Goal: Task Accomplishment & Management: Use online tool/utility

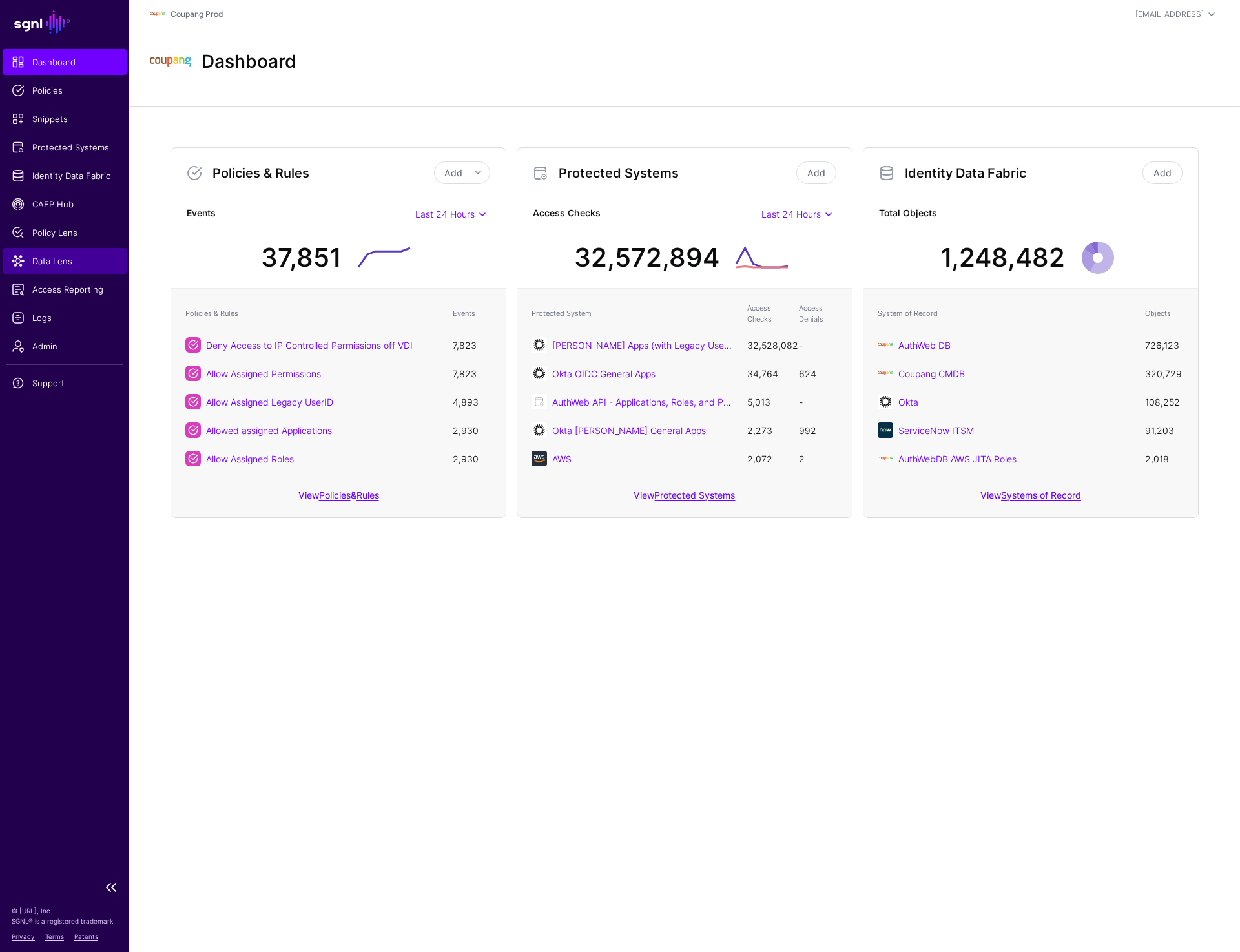
click at [60, 261] on span "Data Lens" at bounding box center [65, 260] width 106 height 13
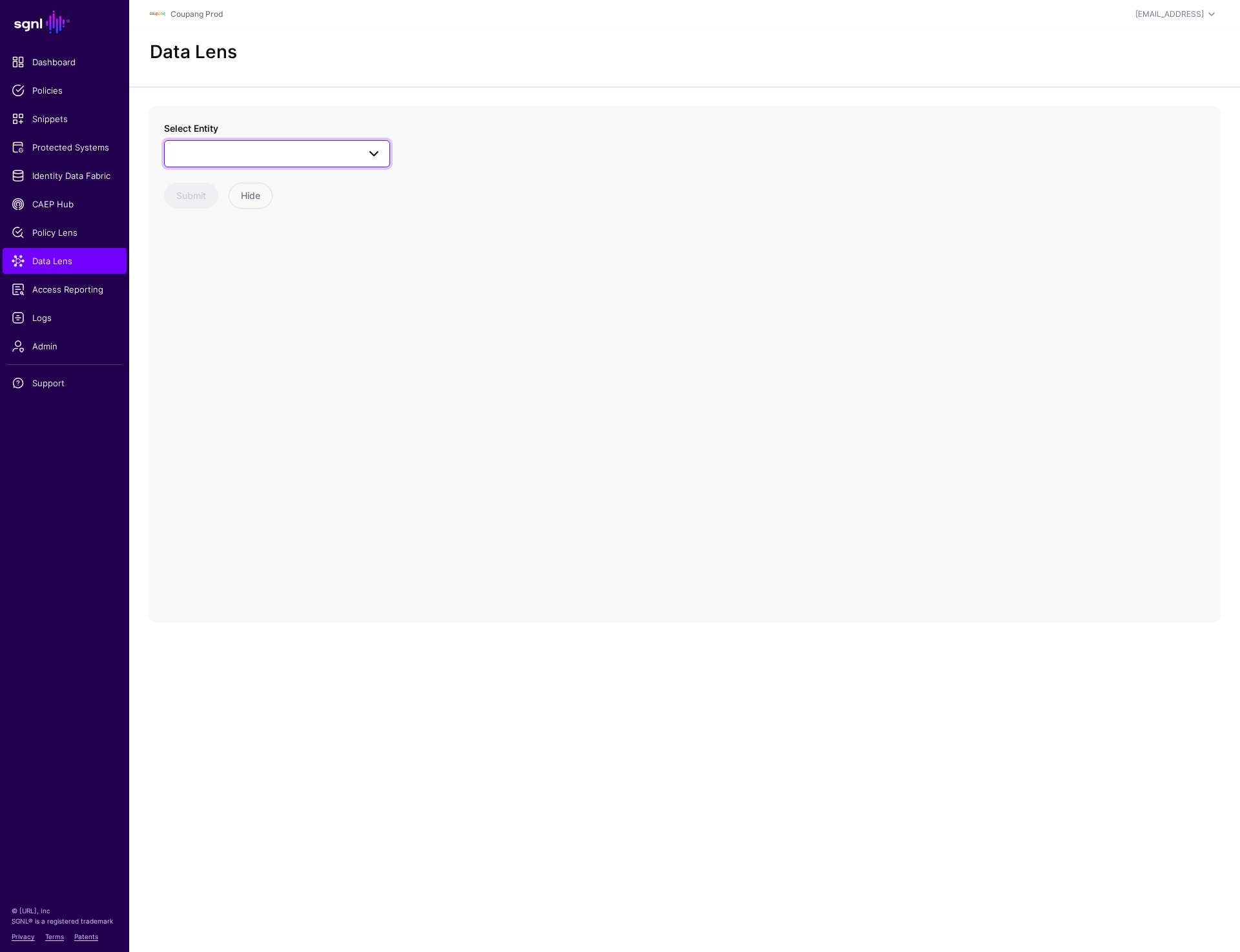
click at [276, 148] on span at bounding box center [276, 154] width 209 height 15
type input "*****"
click at [220, 252] on span "Application" at bounding box center [209, 250] width 45 height 10
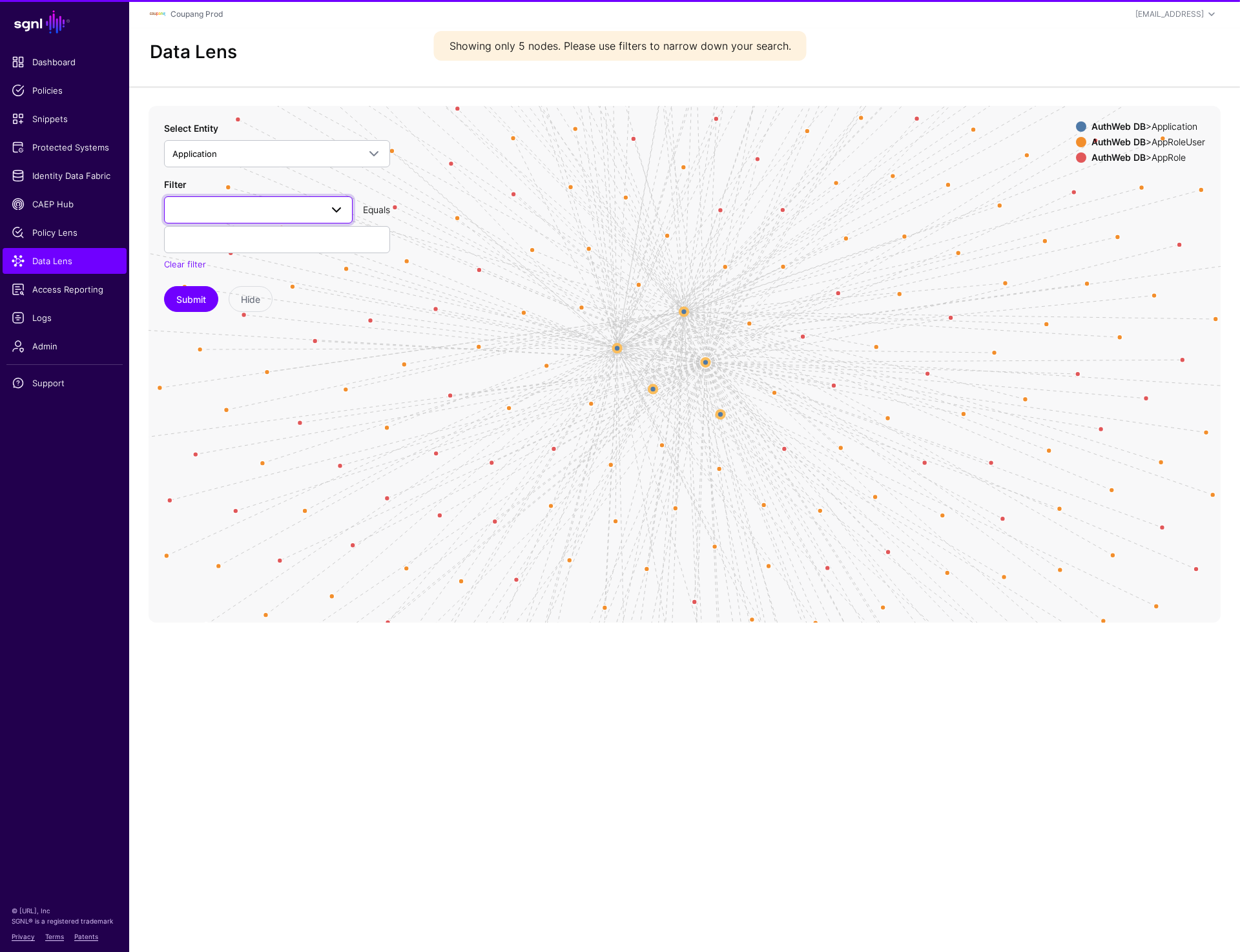
click at [228, 208] on span at bounding box center [258, 210] width 171 height 15
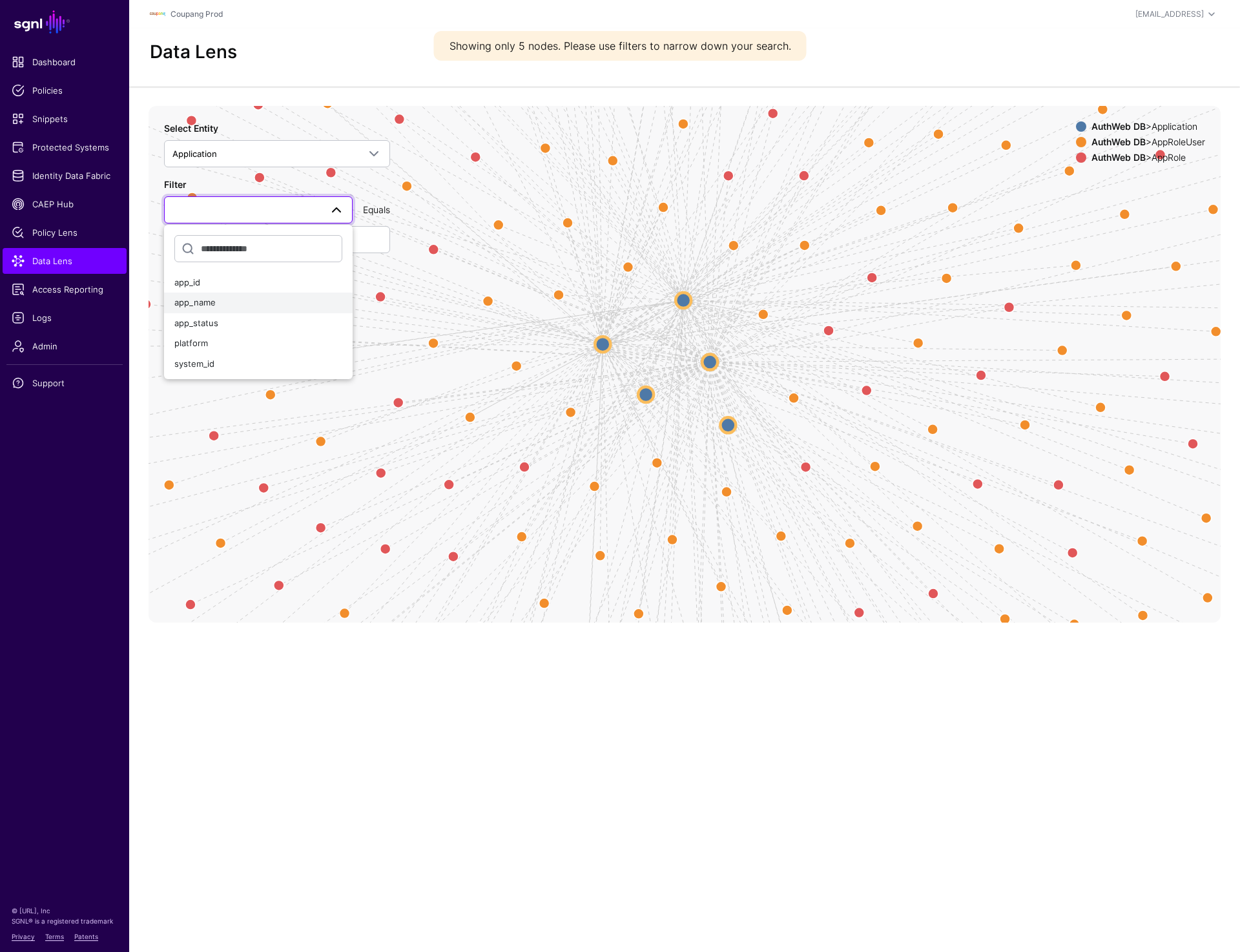
click at [213, 300] on span "app_name" at bounding box center [195, 302] width 41 height 10
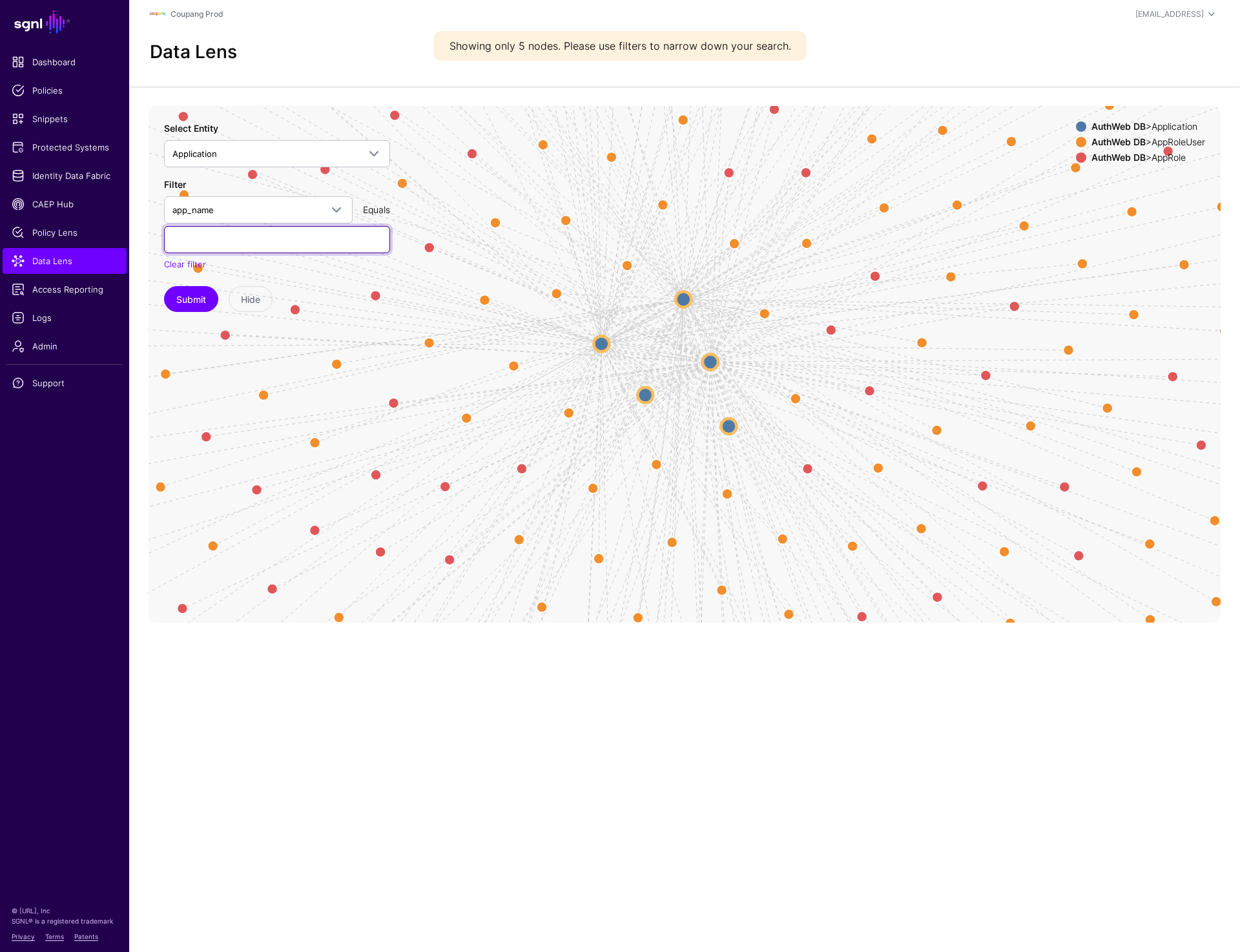
click at [222, 236] on input "text" at bounding box center [276, 239] width 226 height 27
click at [188, 307] on button "Submit" at bounding box center [191, 299] width 55 height 26
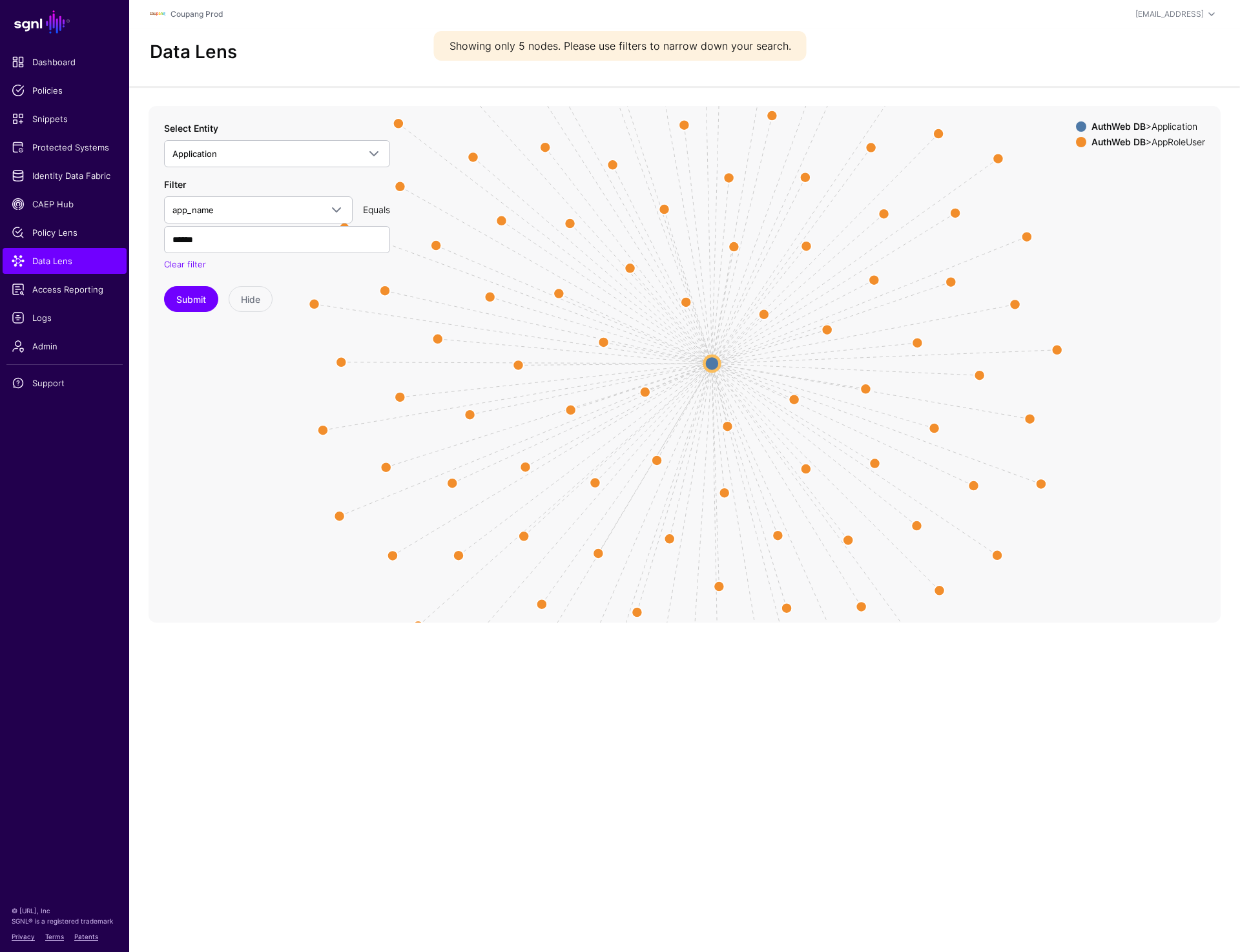
click at [707, 362] on circle at bounding box center [712, 364] width 15 height 15
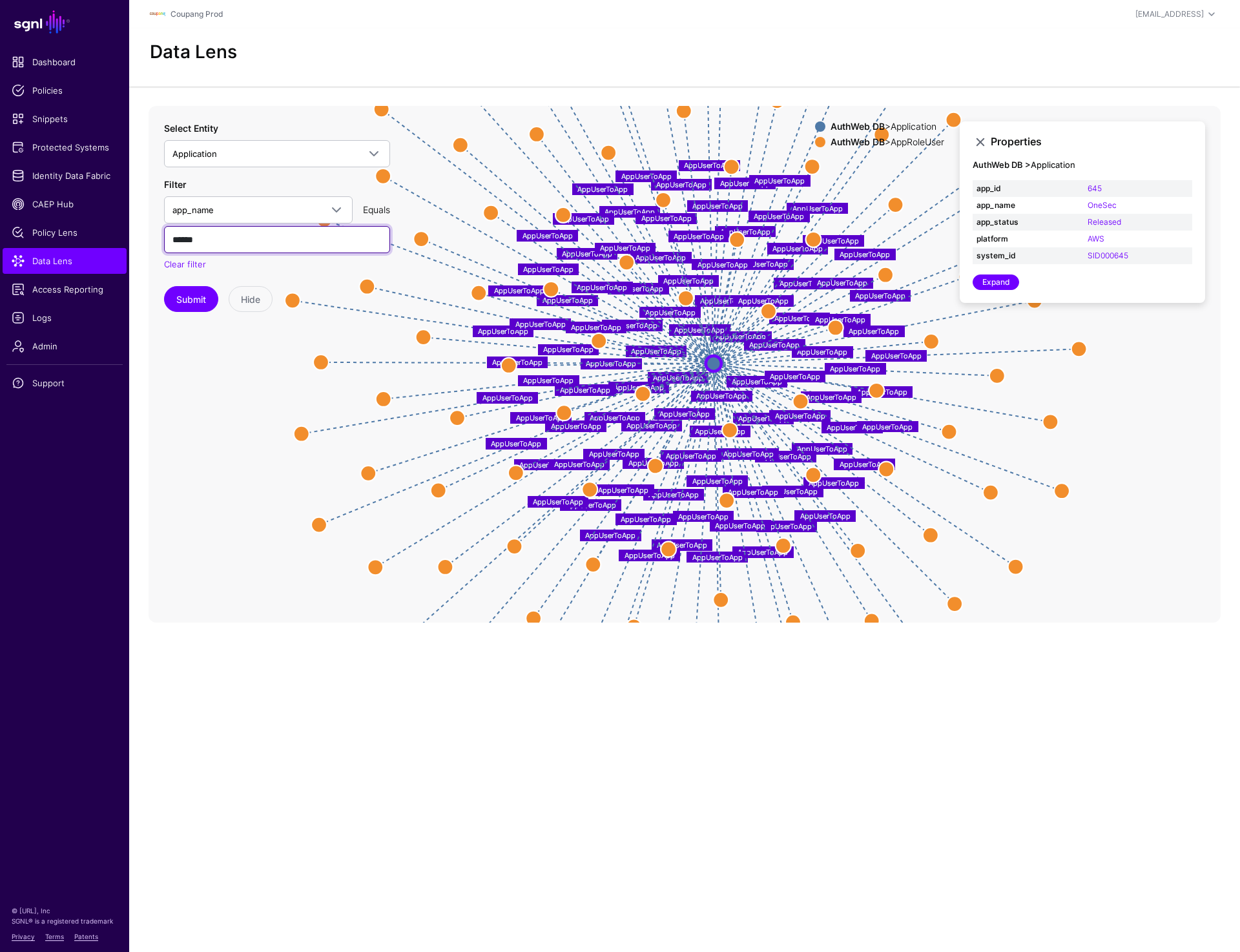
click at [181, 246] on input "******" at bounding box center [276, 239] width 226 height 27
click at [164, 287] on button "Submit" at bounding box center [191, 299] width 55 height 26
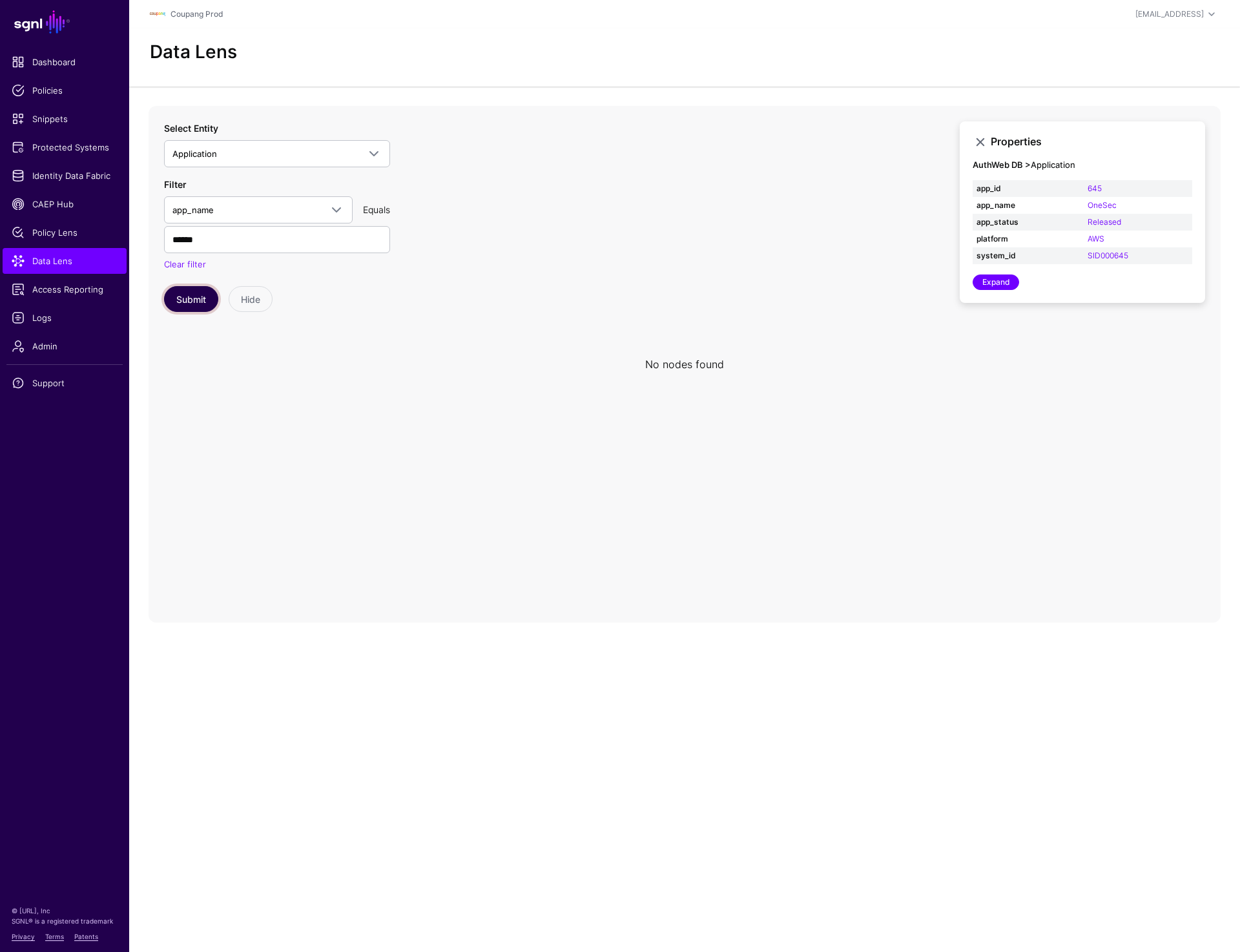
click at [177, 299] on button "Submit" at bounding box center [191, 299] width 55 height 26
click at [185, 238] on input "******" at bounding box center [276, 239] width 226 height 27
type input "******"
click at [164, 287] on button "Submit" at bounding box center [191, 299] width 55 height 26
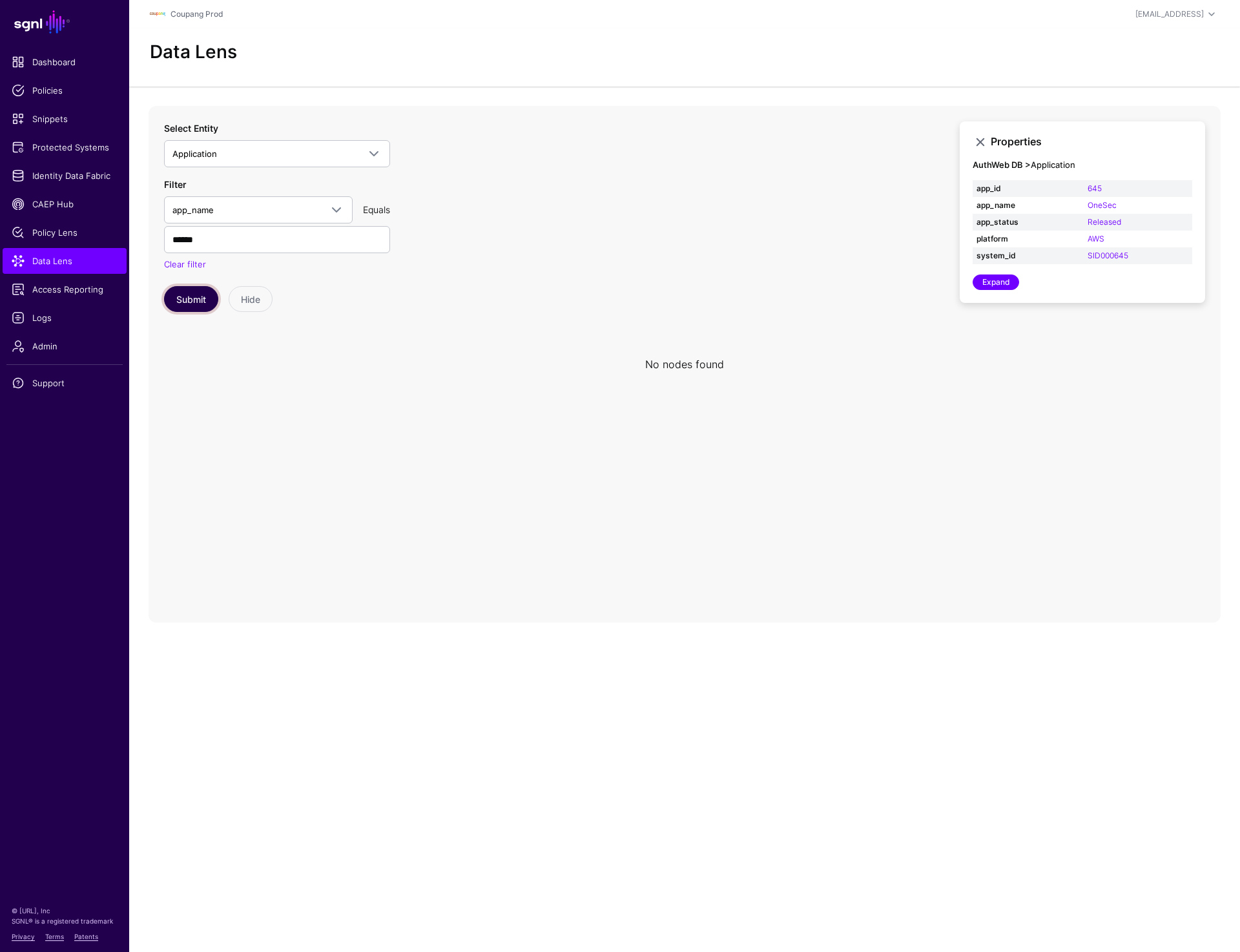
click at [183, 292] on button "Submit" at bounding box center [191, 299] width 55 height 26
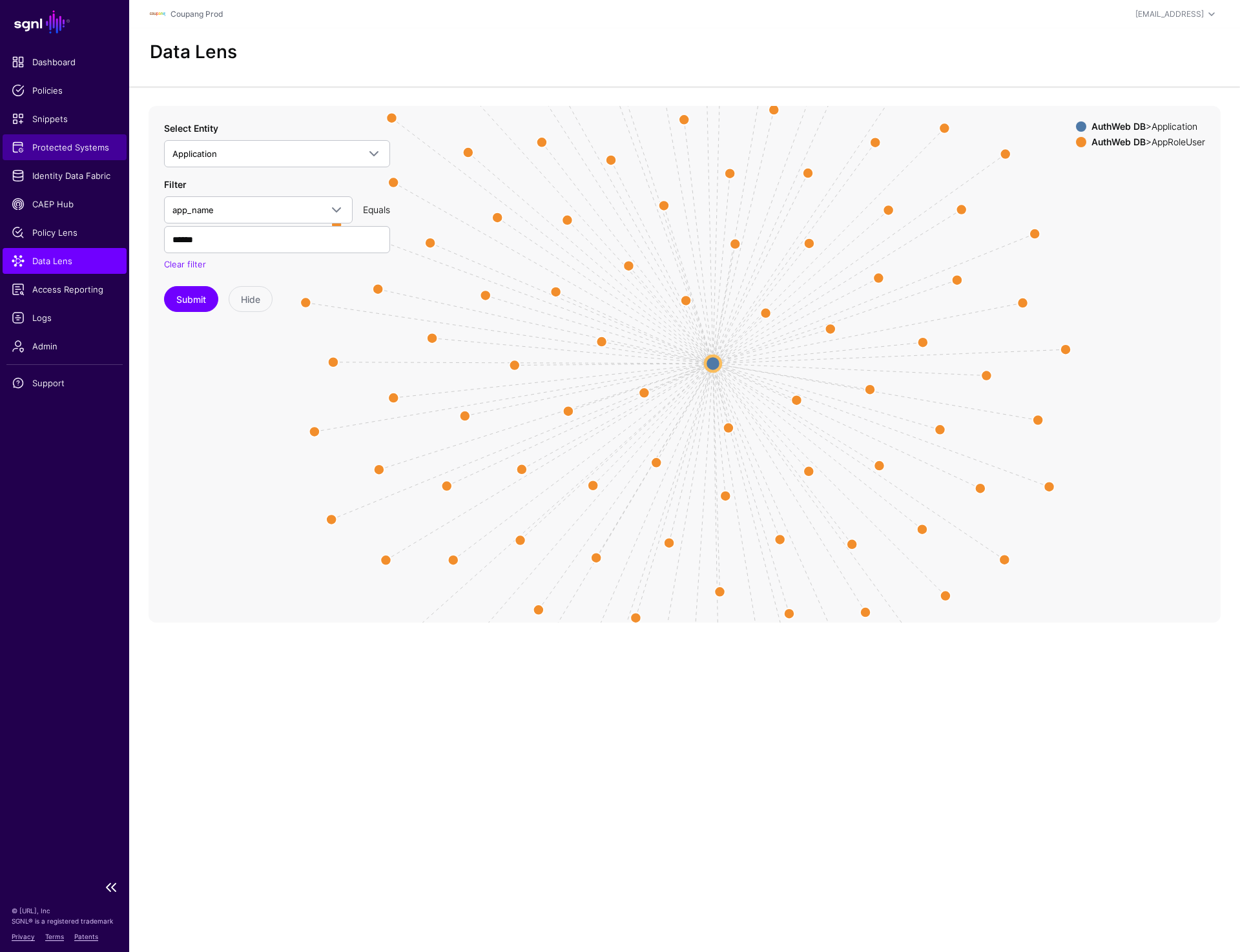
click at [55, 138] on link "Protected Systems" at bounding box center [65, 147] width 124 height 26
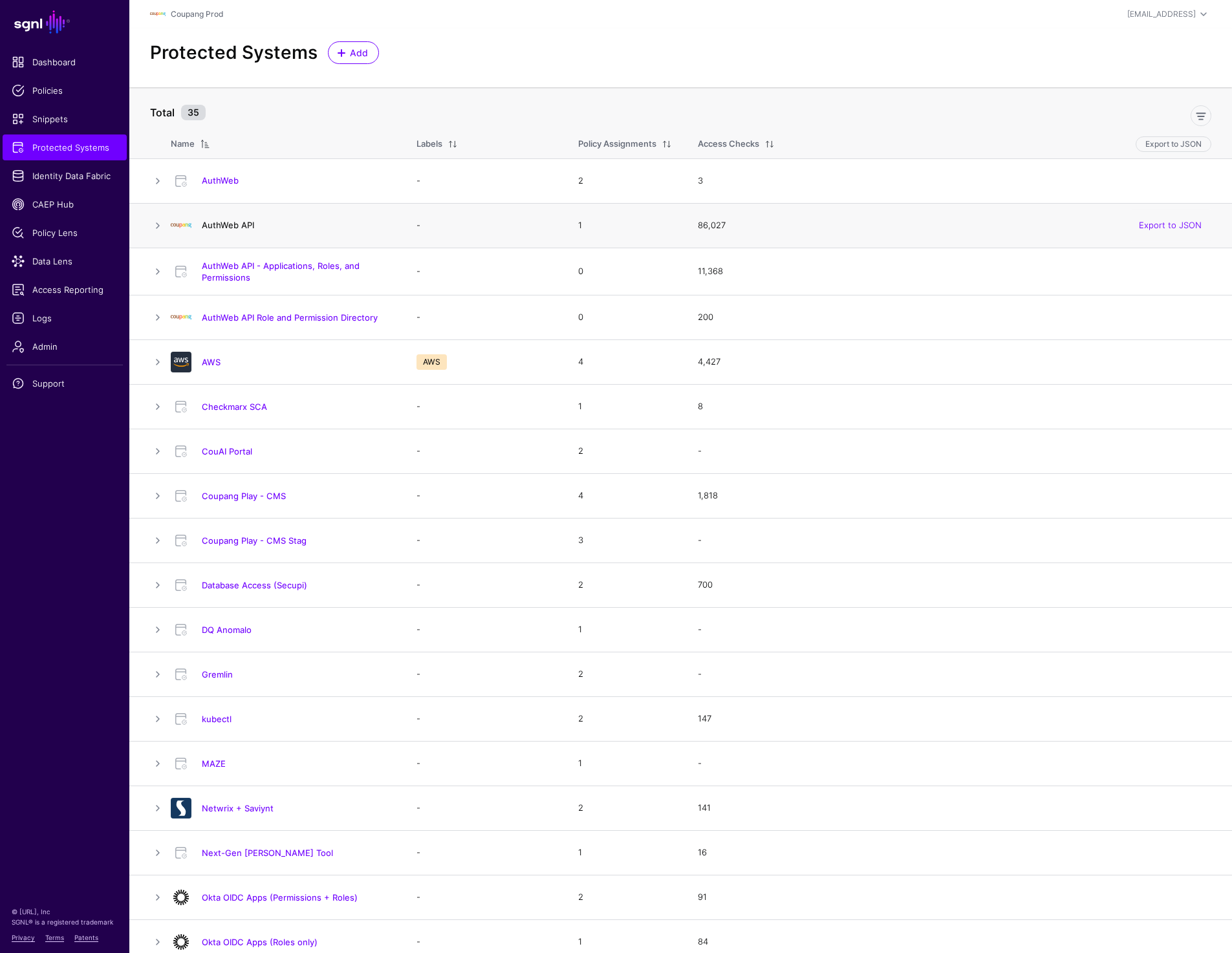
click at [208, 225] on link "AuthWeb API" at bounding box center [228, 225] width 52 height 10
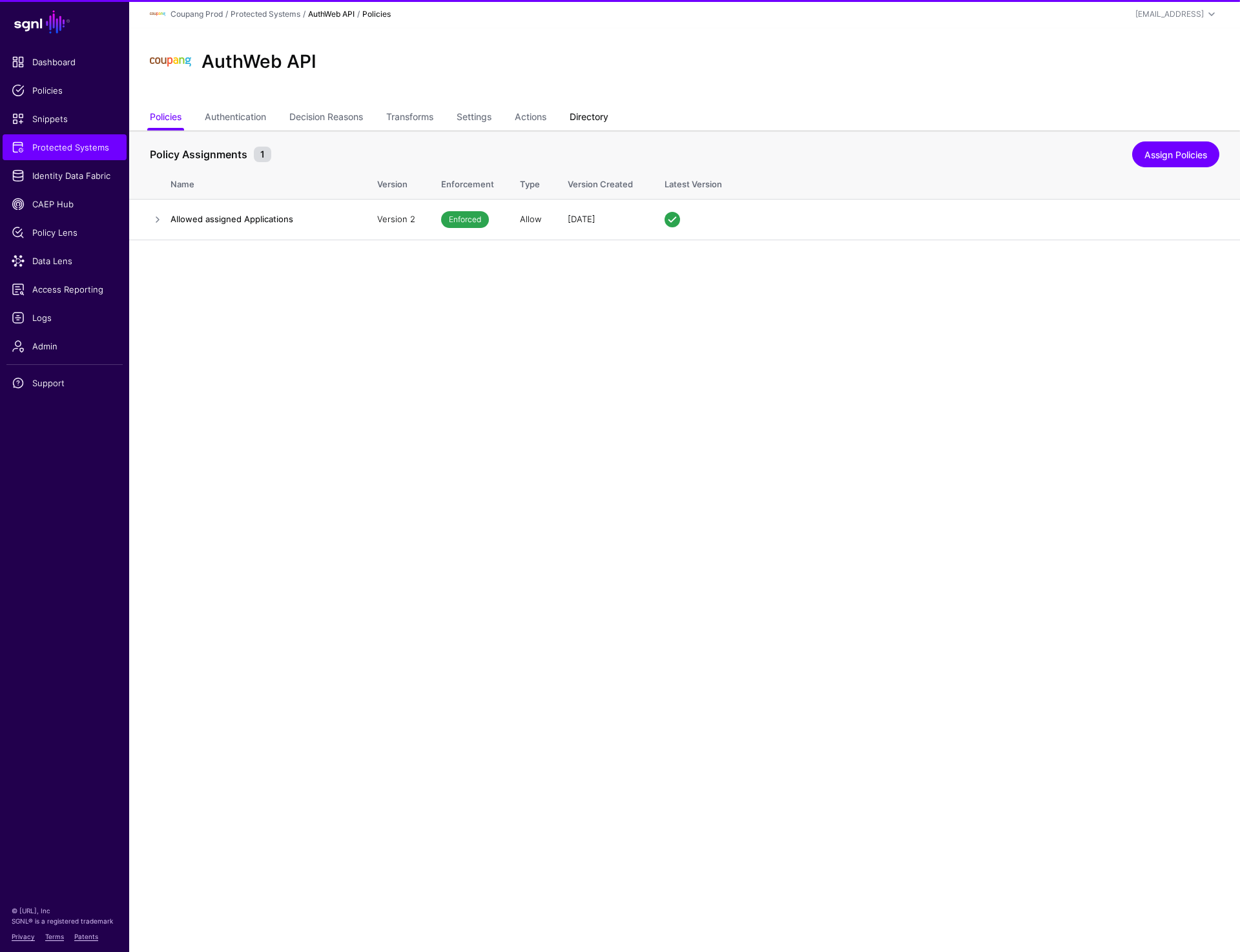
click at [603, 117] on link "Directory" at bounding box center [589, 118] width 39 height 24
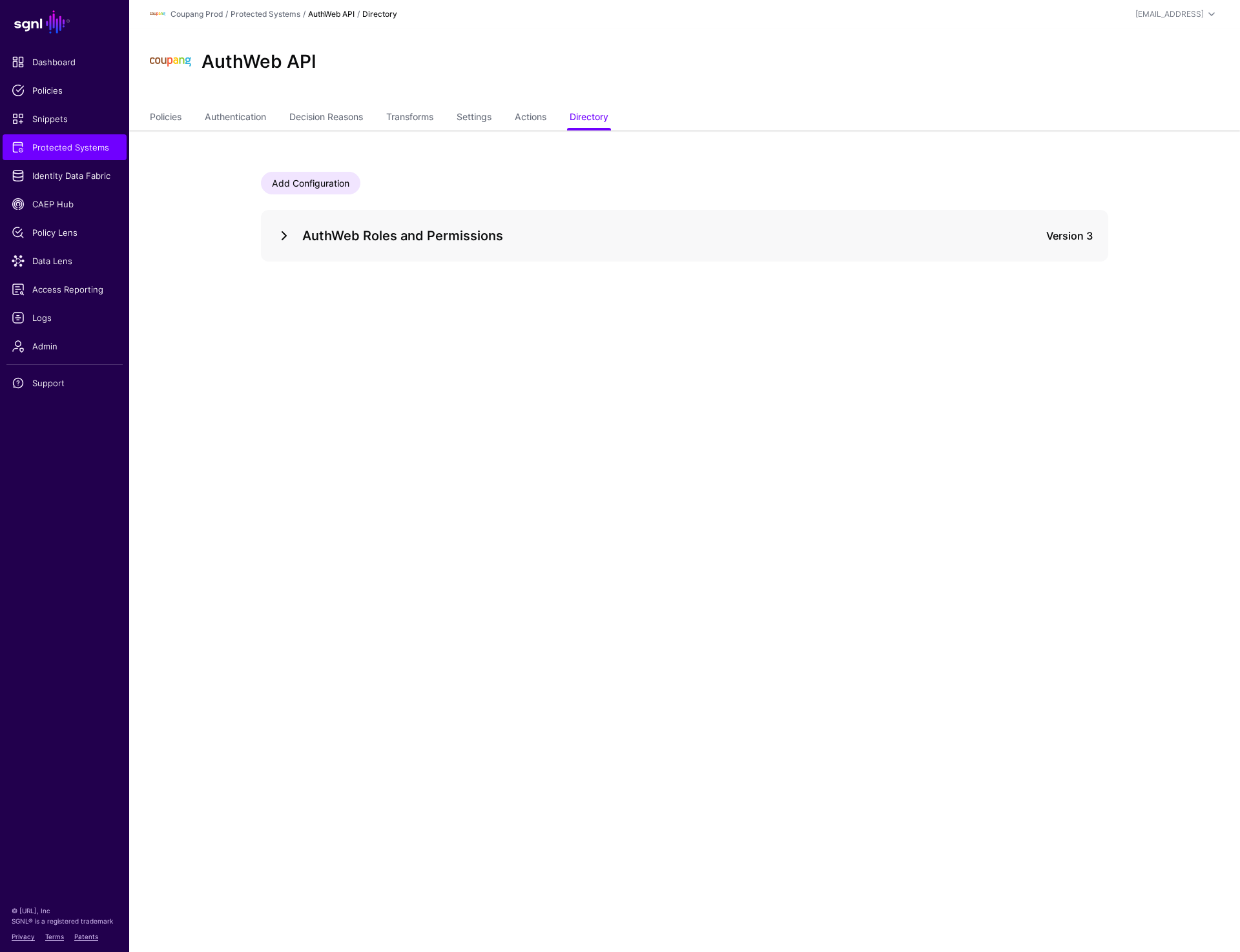
click at [281, 233] on link at bounding box center [284, 235] width 15 height 15
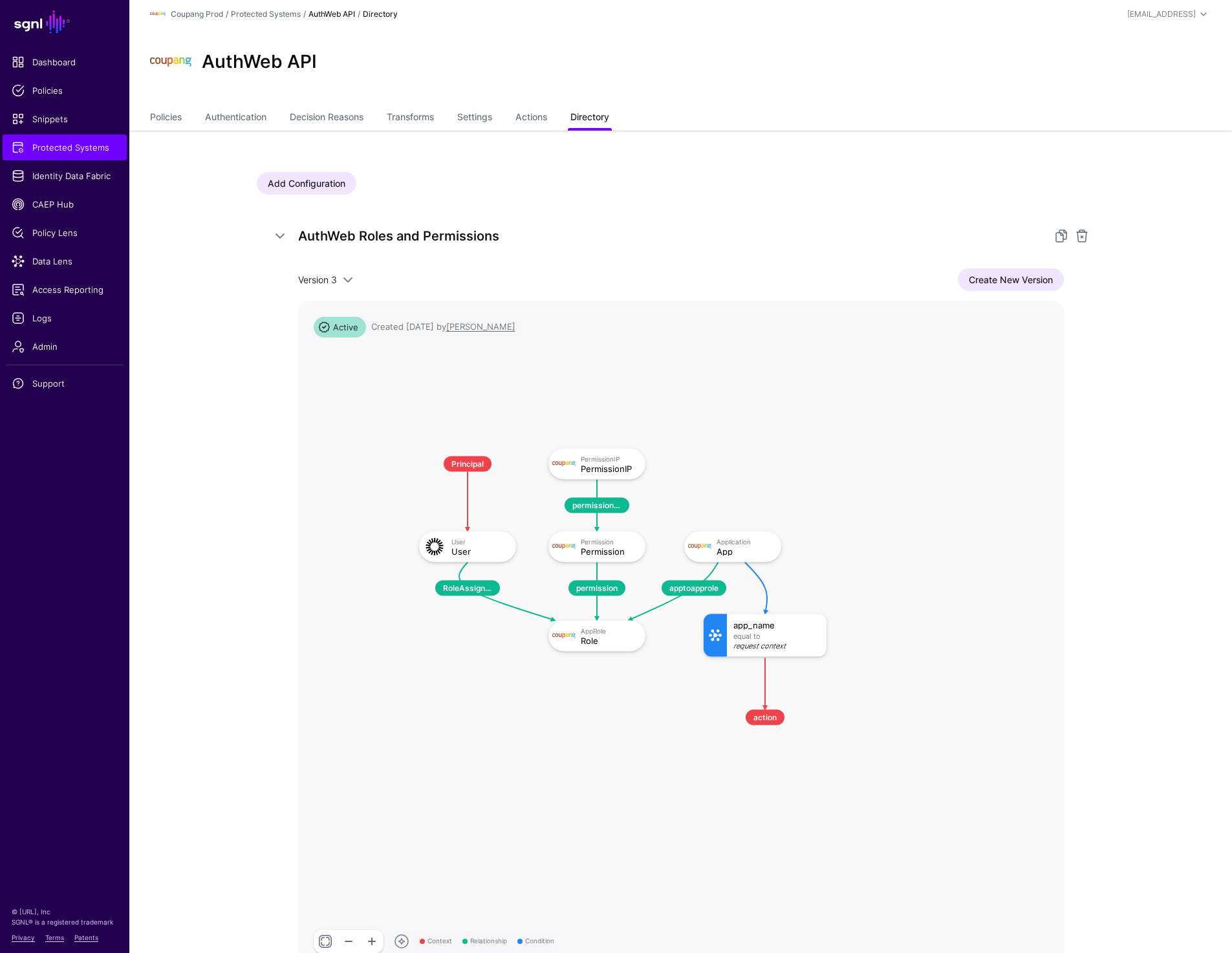
click at [606, 119] on link "Directory" at bounding box center [590, 118] width 39 height 24
click at [434, 112] on link "Transforms" at bounding box center [411, 118] width 47 height 24
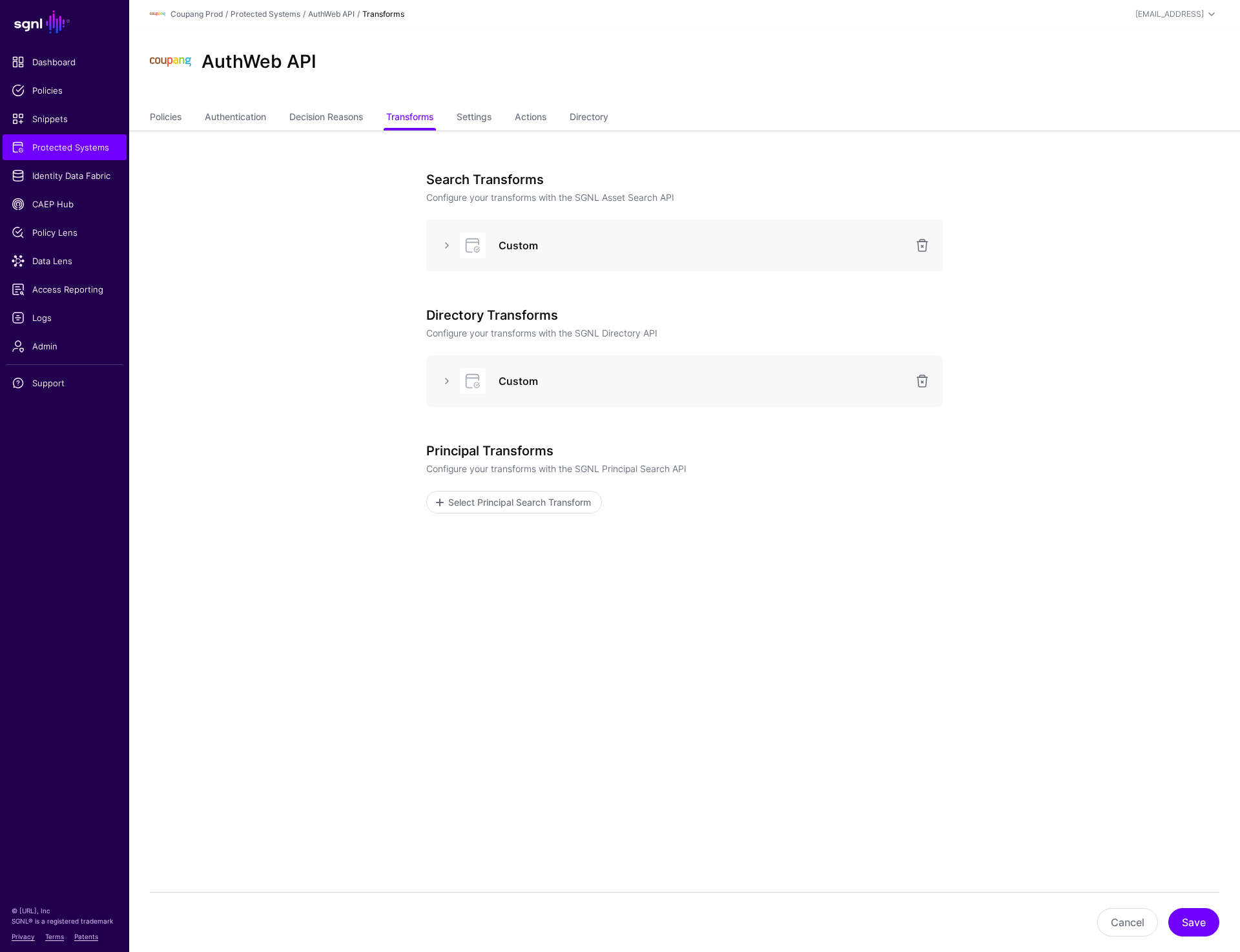
click at [439, 385] on div at bounding box center [447, 381] width 21 height 15
click at [440, 384] on link at bounding box center [447, 381] width 15 height 15
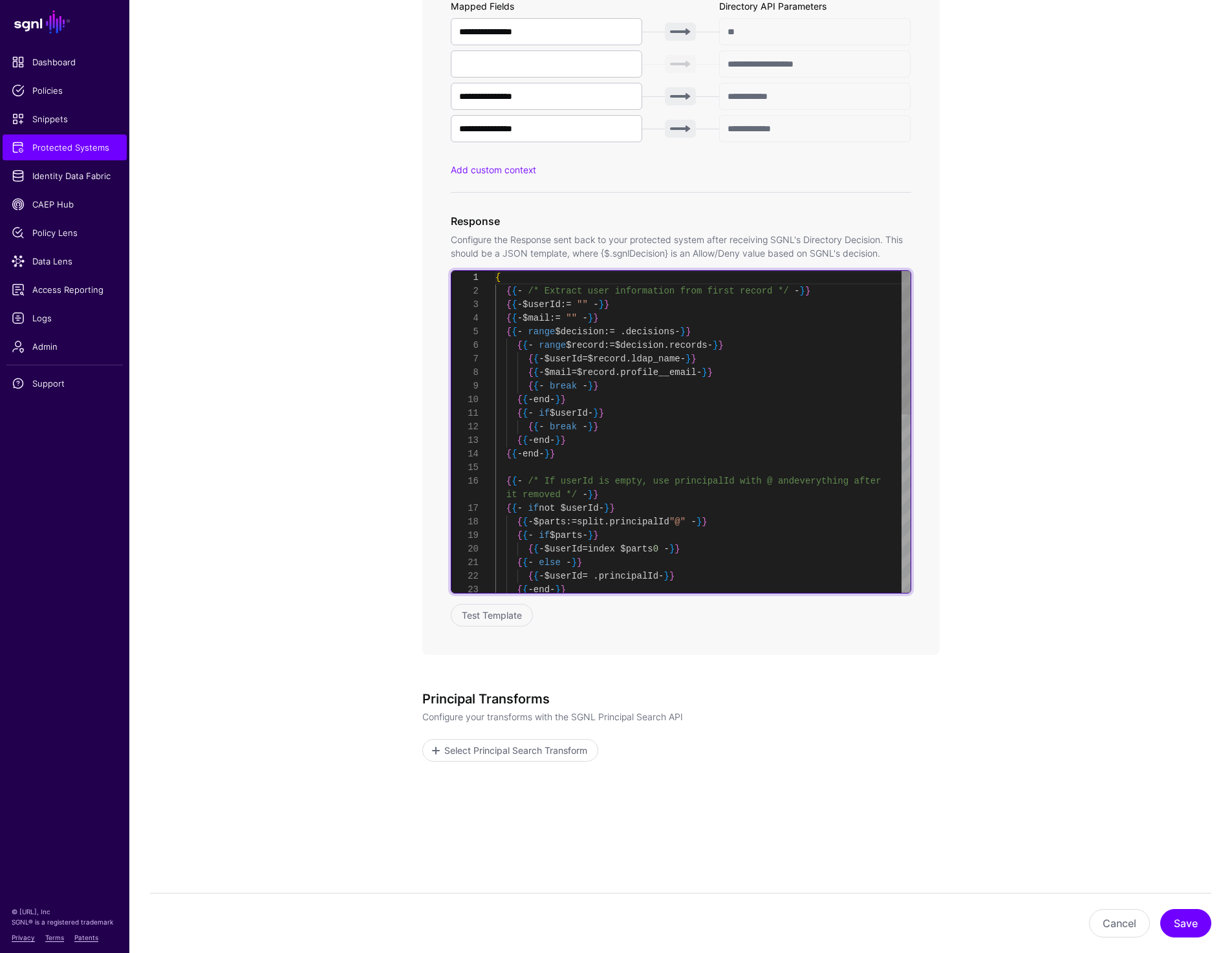
scroll to position [95, 0]
click at [645, 370] on div "{ { { - /* Extract user information from first record */ - } } { { - $userId :=…" at bounding box center [703, 630] width 415 height 719
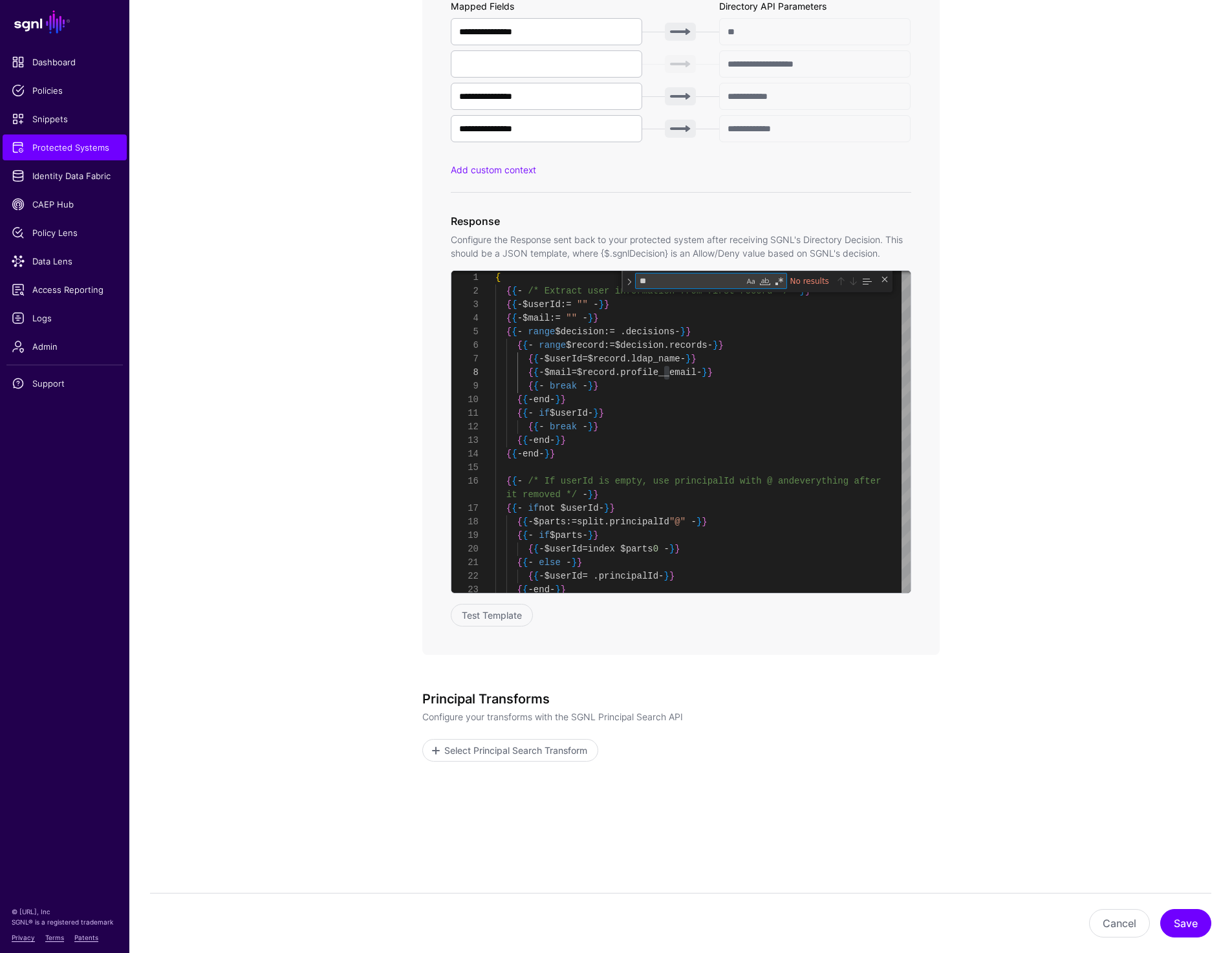
type textarea "*"
type textarea "**********"
type textarea "**"
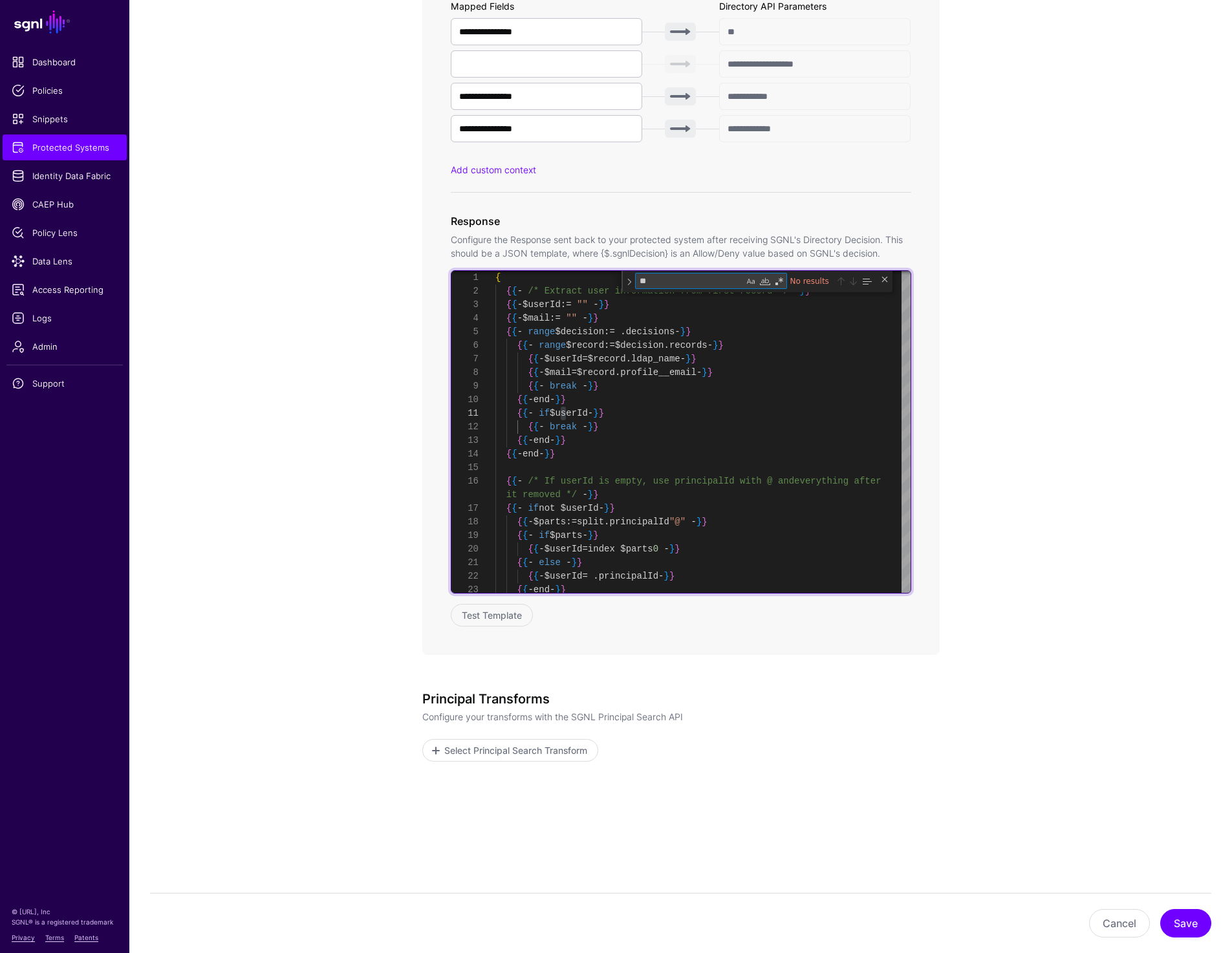
scroll to position [0, 0]
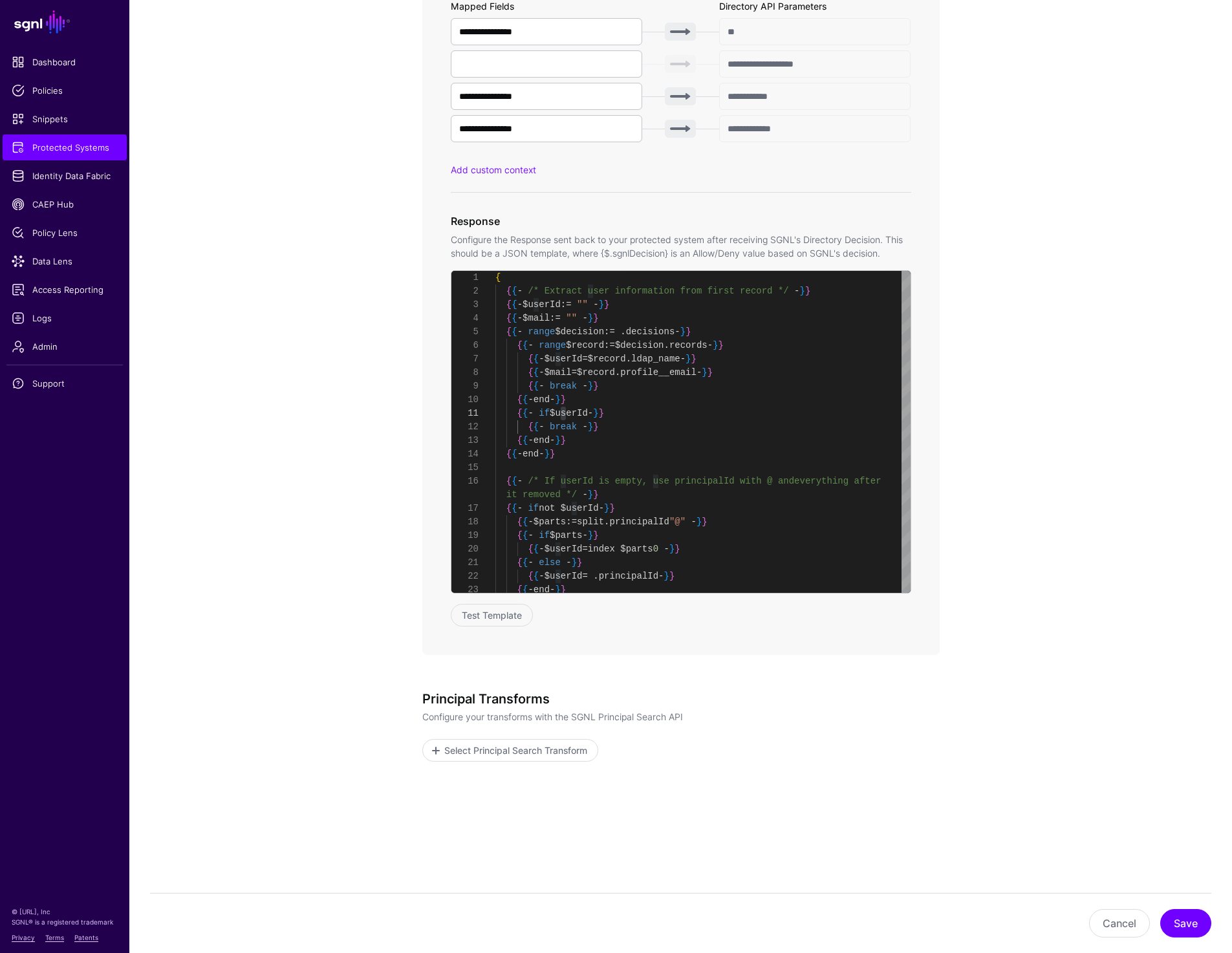
click at [279, 124] on app-integrations-item-transforms "**********" at bounding box center [681, 209] width 1103 height 1488
click at [97, 151] on span "Protected Systems" at bounding box center [65, 147] width 106 height 13
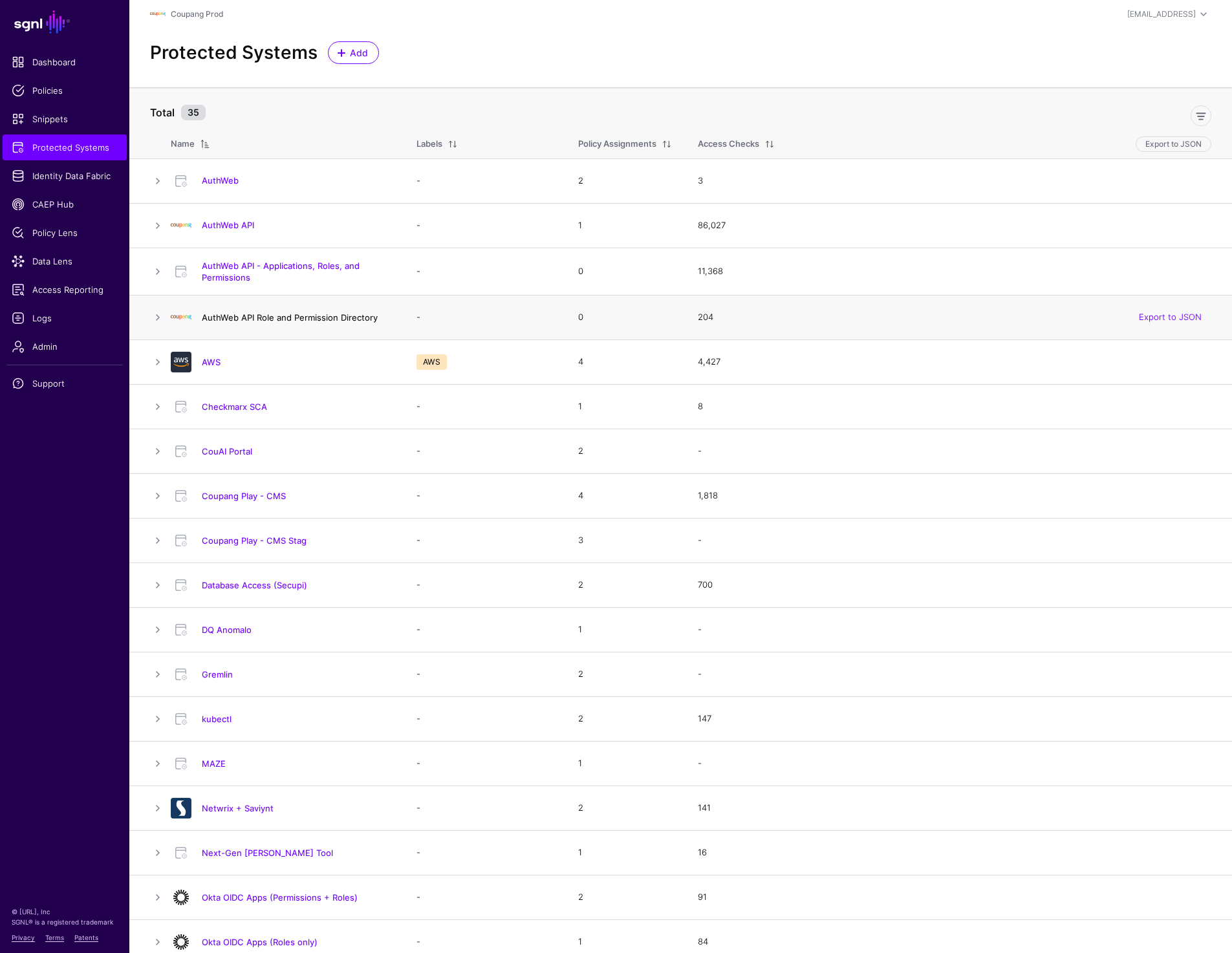
click at [289, 319] on link "AuthWeb API Role and Permission Directory" at bounding box center [289, 317] width 176 height 10
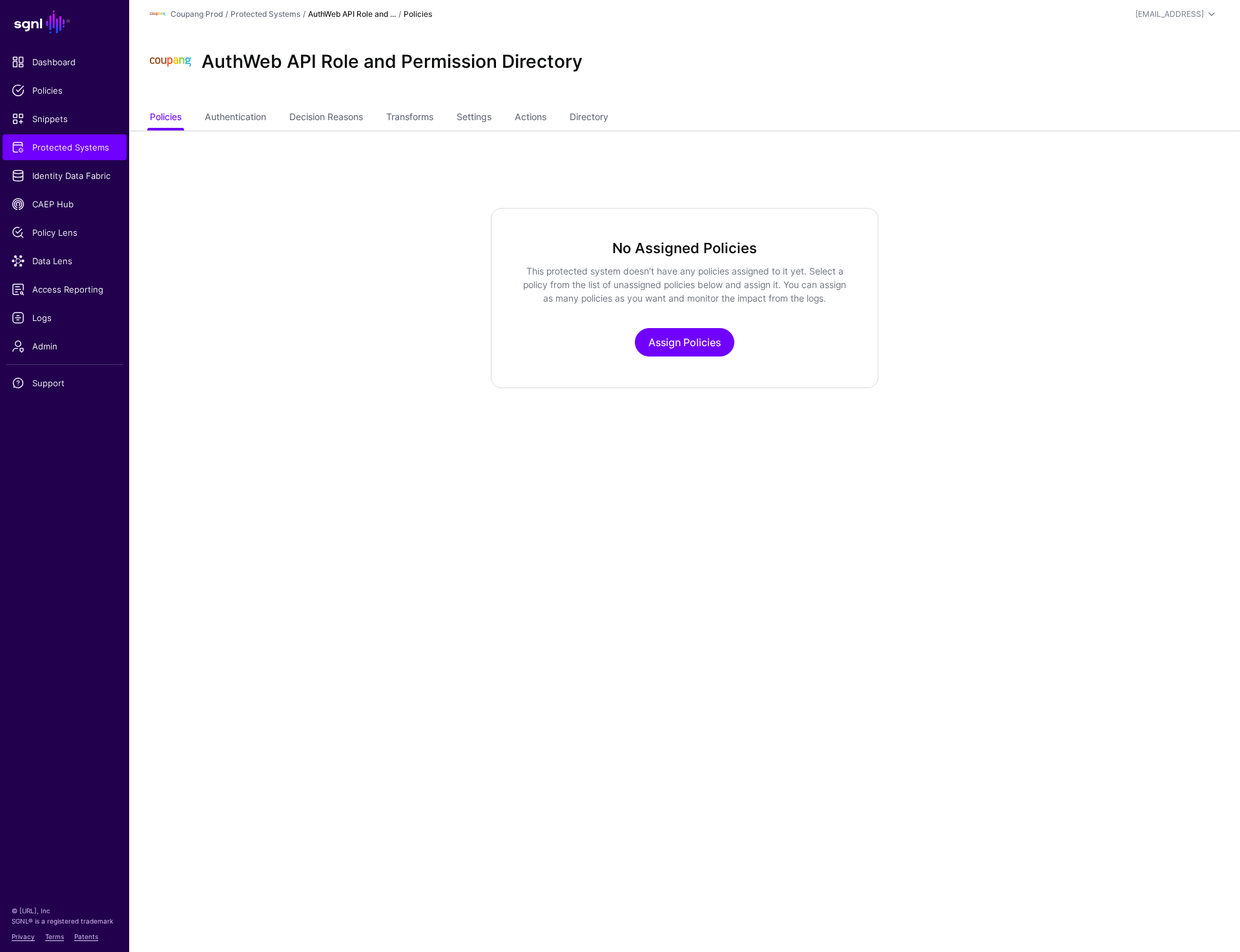
click at [566, 116] on ul "Policies Authentication Decision Reasons Transforms Settings Actions Directory" at bounding box center [684, 118] width 1069 height 24
click at [576, 116] on ul "Policies Authentication Decision Reasons Transforms Settings Actions Directory" at bounding box center [684, 118] width 1069 height 24
click at [579, 116] on link "Directory" at bounding box center [589, 118] width 39 height 24
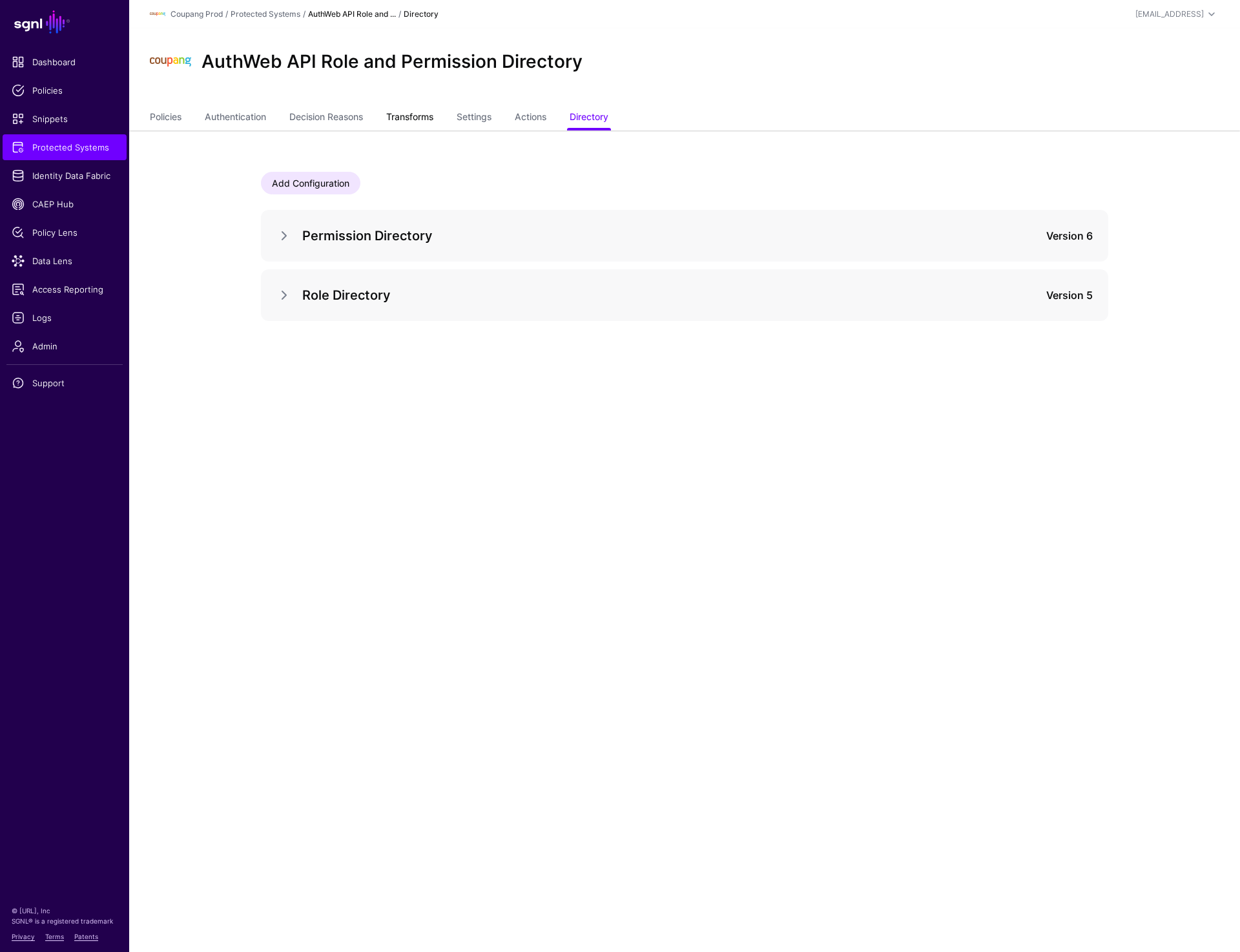
click at [420, 112] on link "Transforms" at bounding box center [410, 118] width 47 height 24
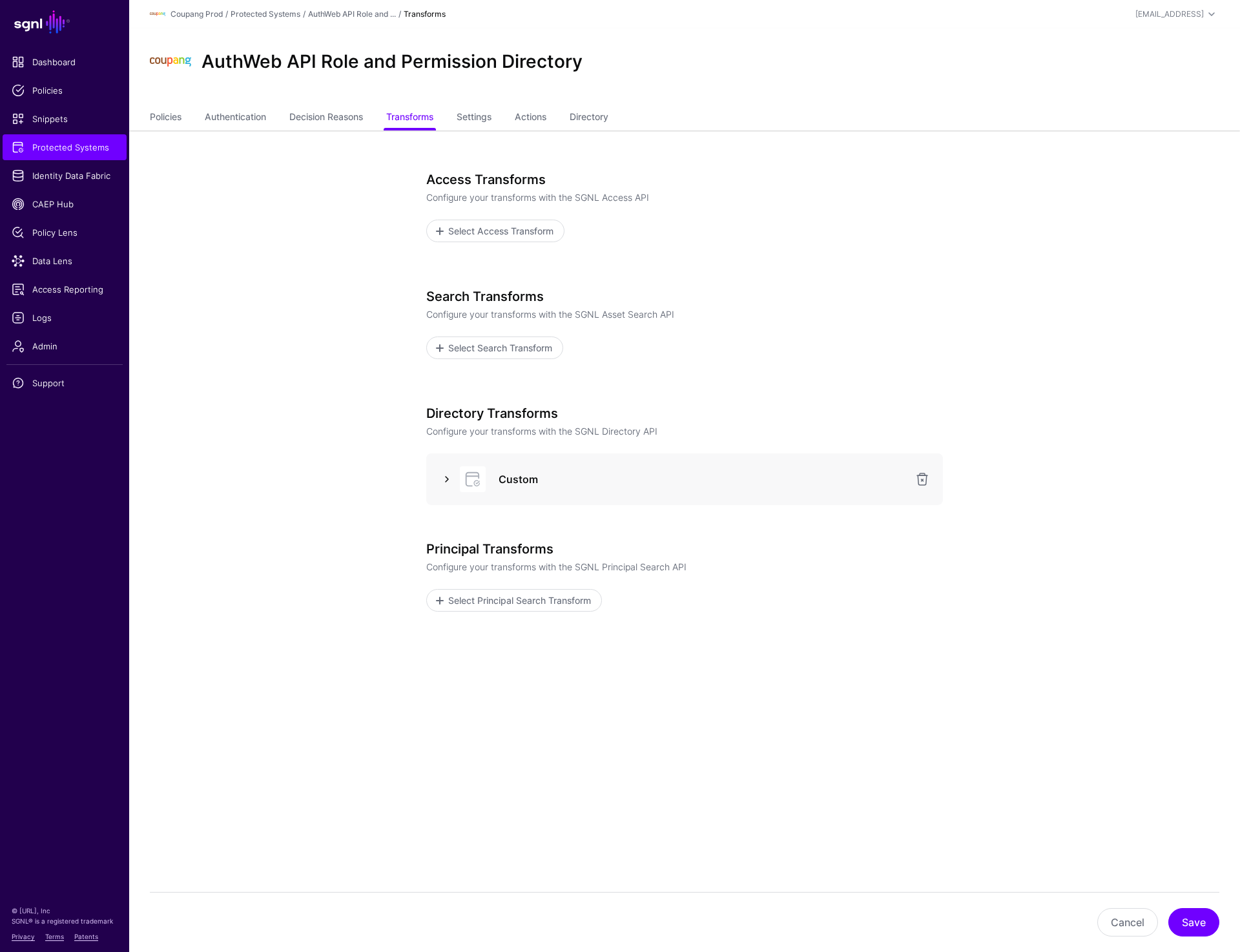
click at [446, 478] on link at bounding box center [447, 479] width 15 height 15
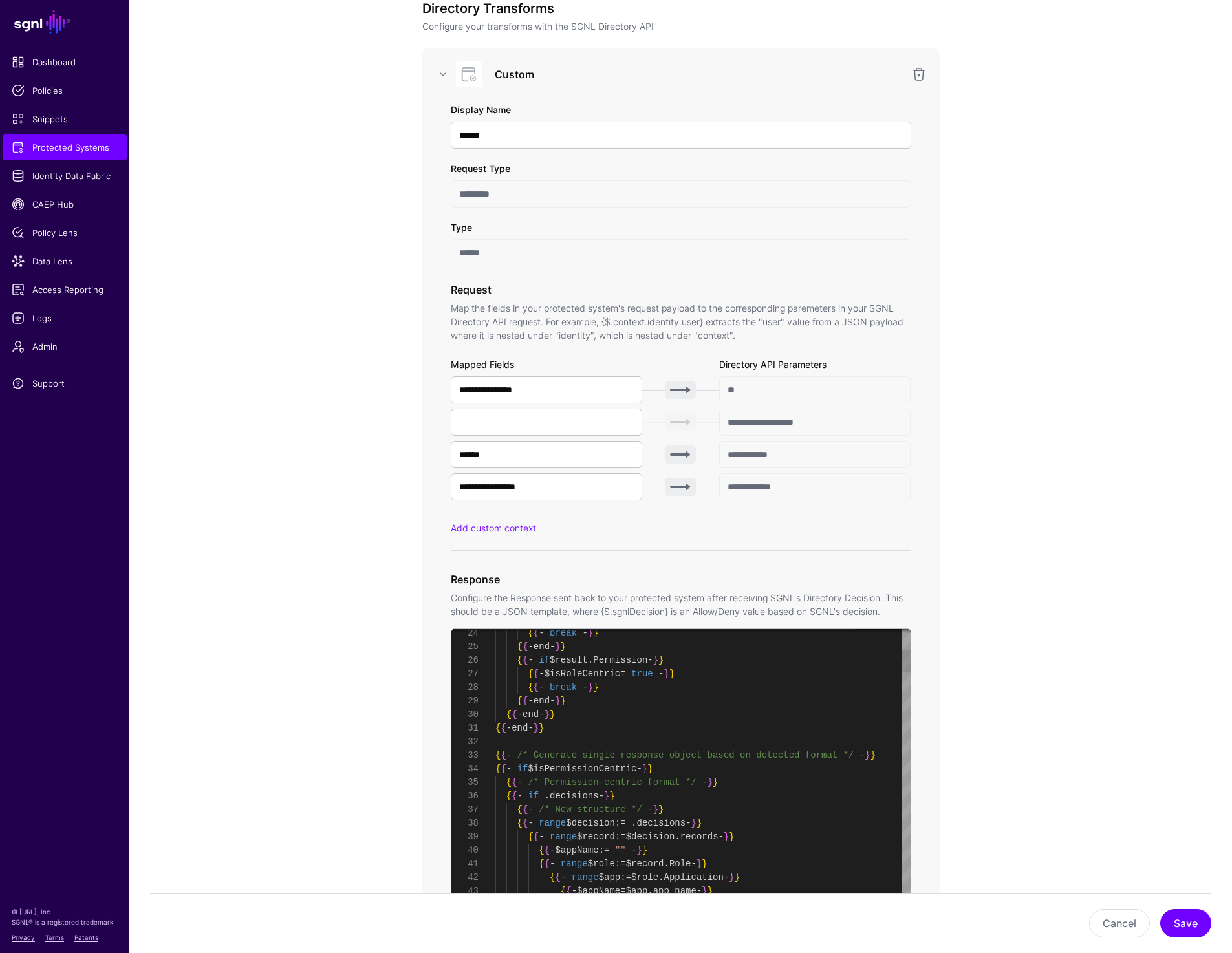
scroll to position [498, 0]
